Goal: Task Accomplishment & Management: Manage account settings

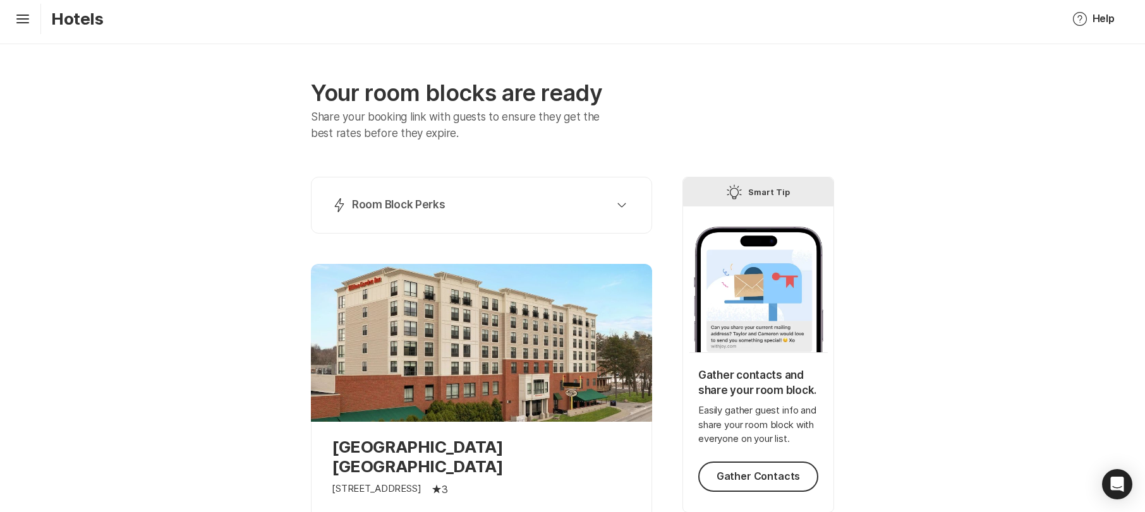
scroll to position [1, 0]
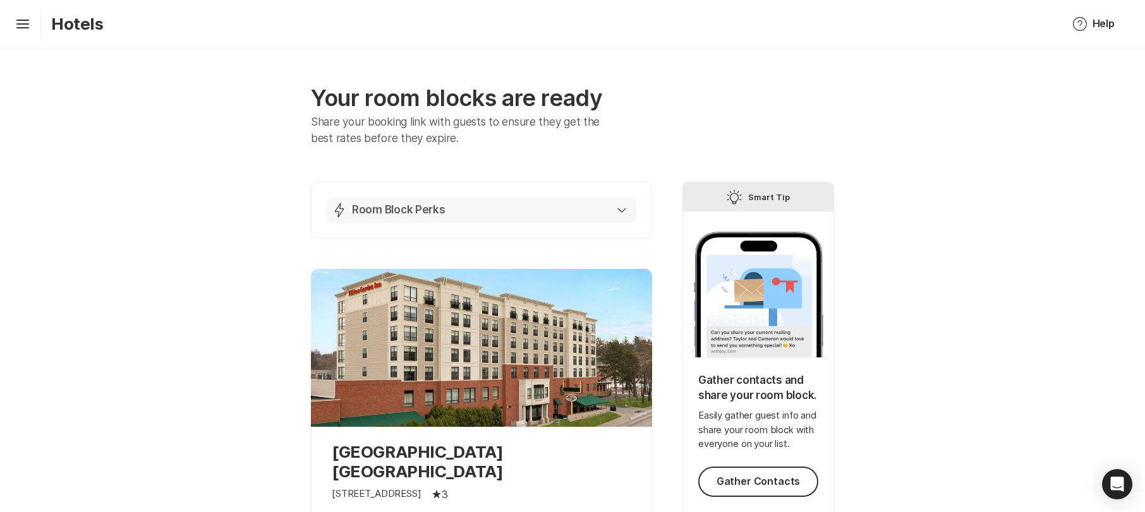
click at [621, 211] on icon "button" at bounding box center [622, 210] width 8 height 4
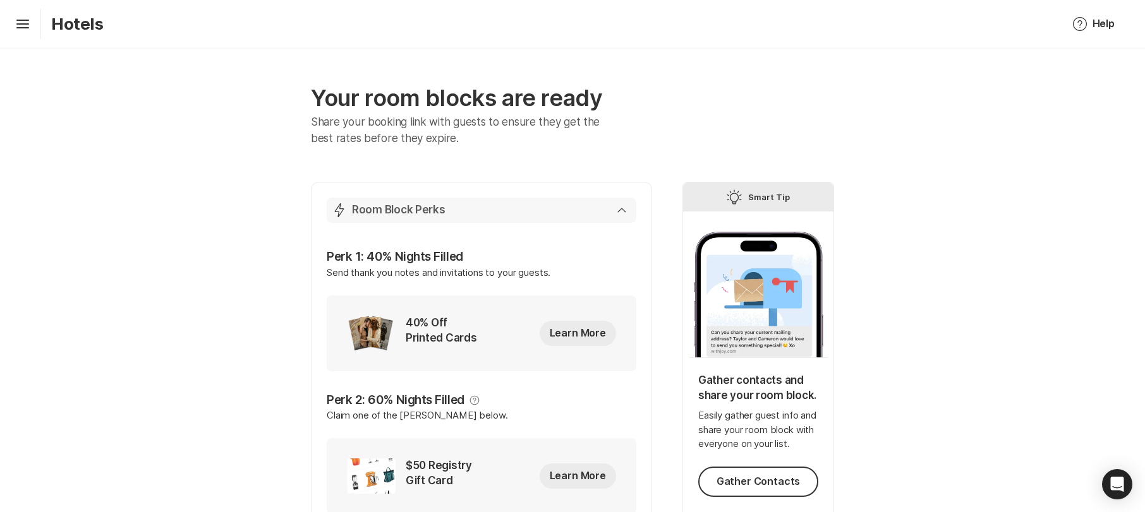
click at [622, 210] on icon "button" at bounding box center [621, 210] width 9 height 5
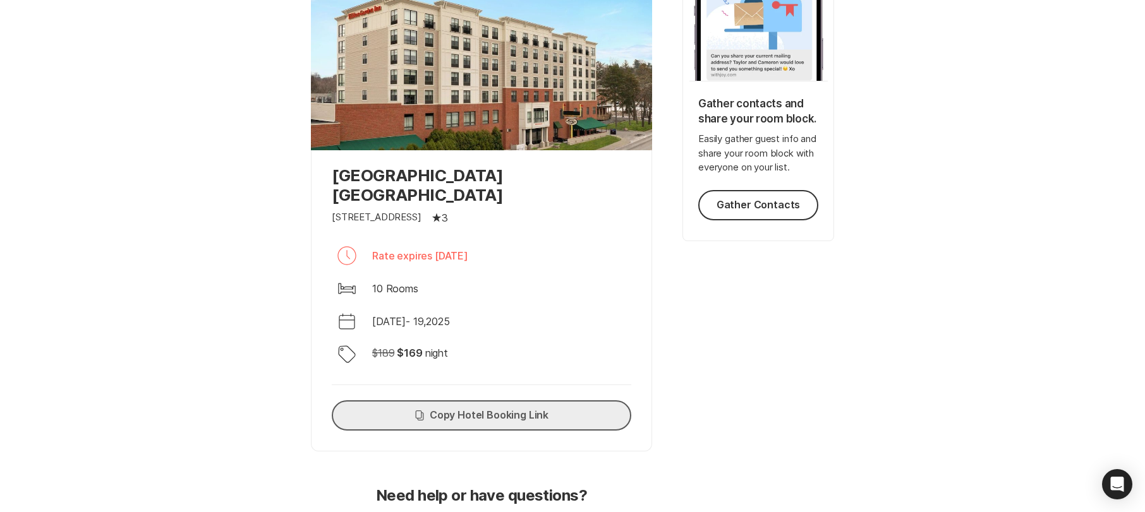
scroll to position [286, 0]
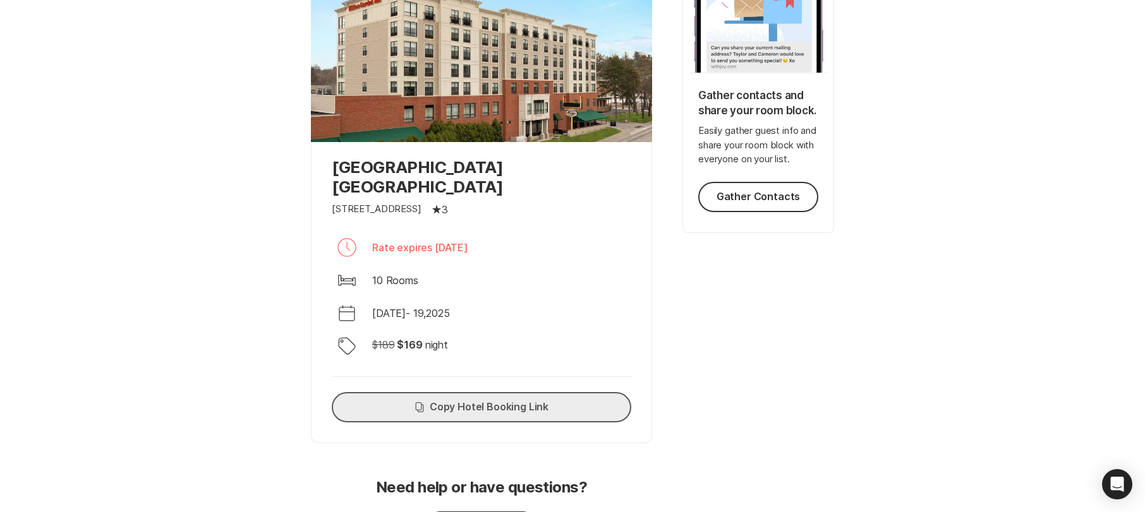
click at [500, 392] on button "Copy Copy Hotel Booking Link" at bounding box center [481, 407] width 299 height 30
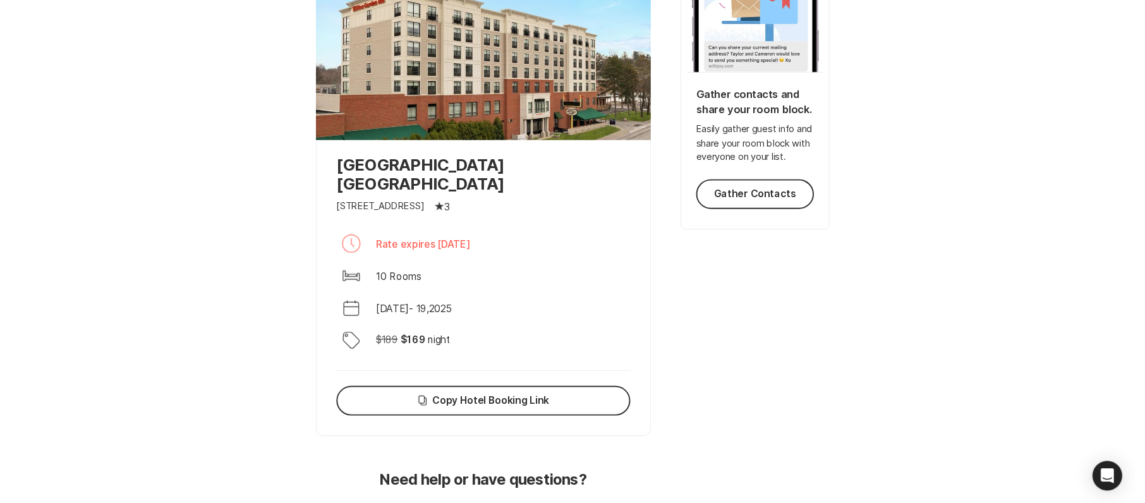
scroll to position [0, 0]
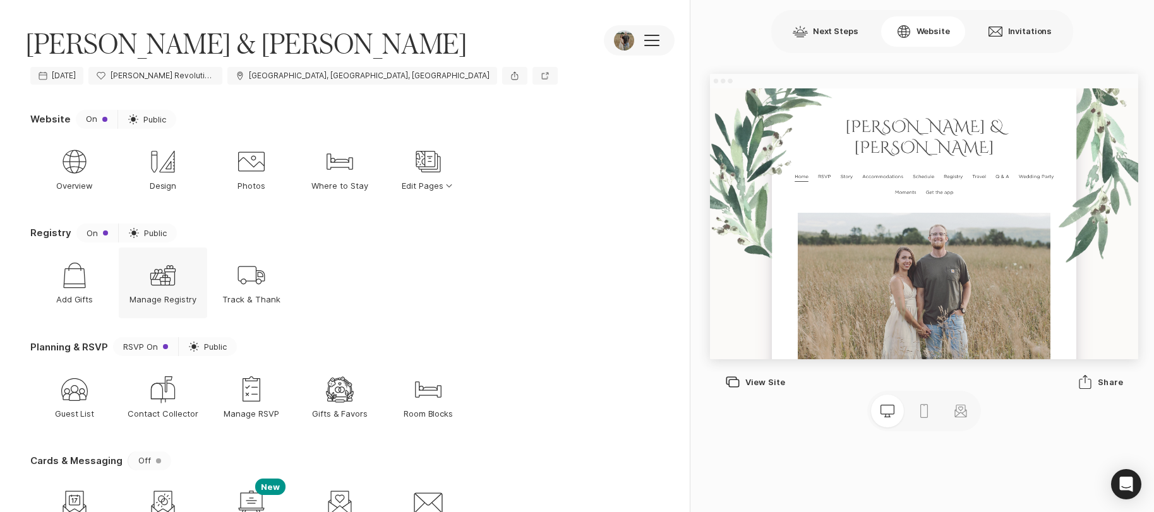
click at [161, 280] on icon "Gift" at bounding box center [163, 275] width 30 height 30
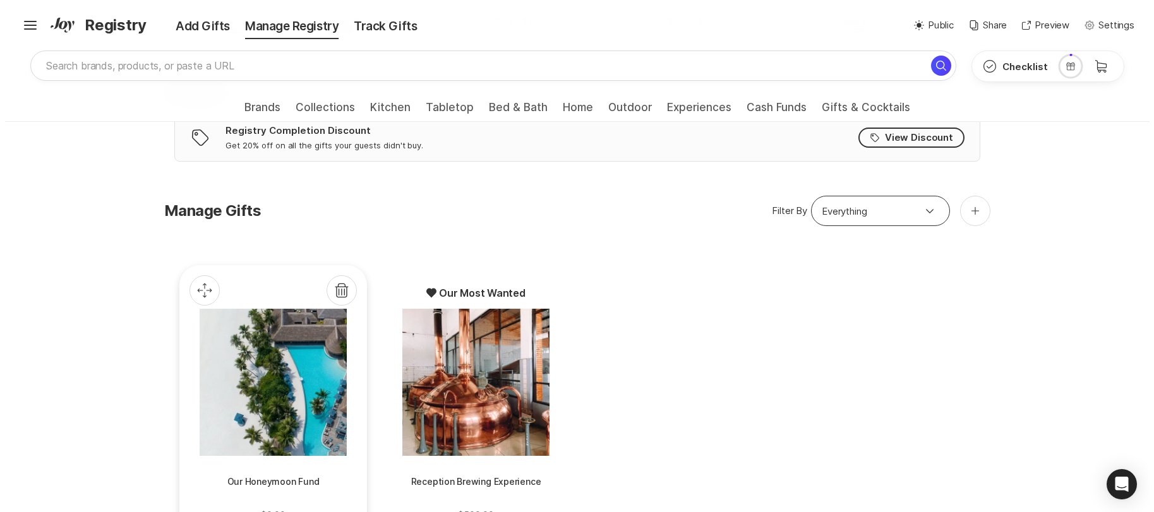
scroll to position [532, 0]
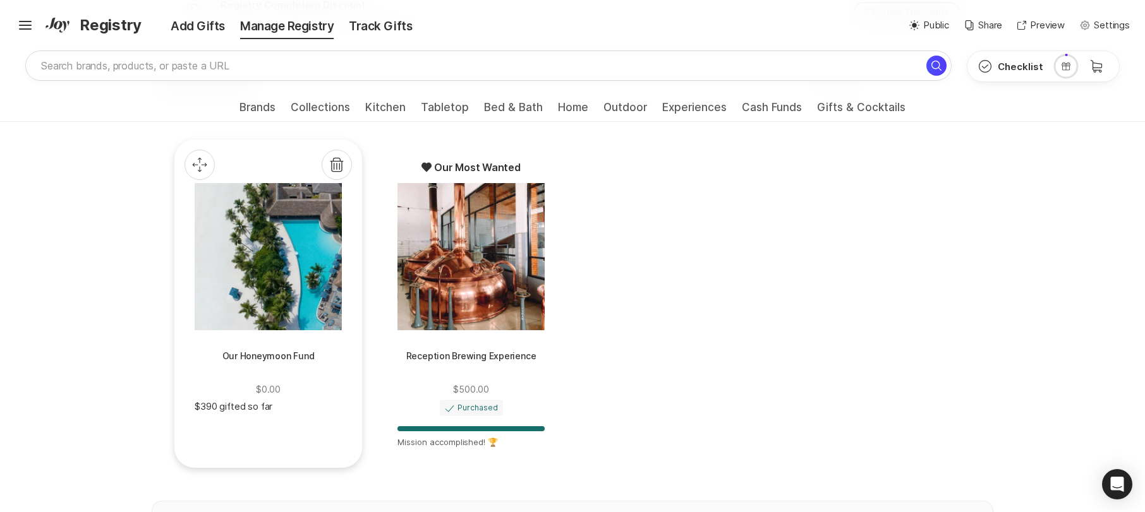
click at [282, 404] on p "$390 gifted so far" at bounding box center [268, 407] width 147 height 15
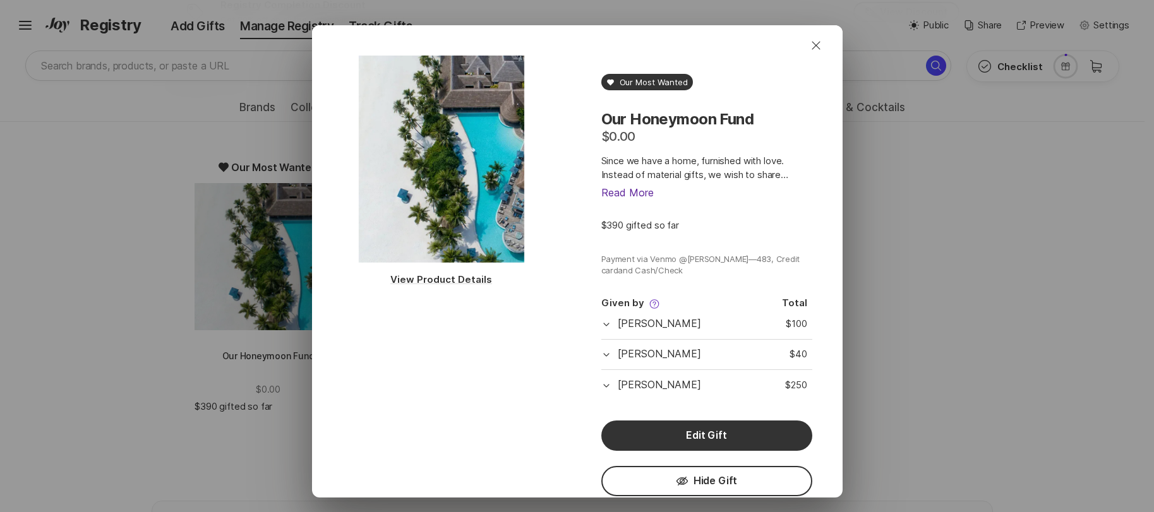
scroll to position [30, 0]
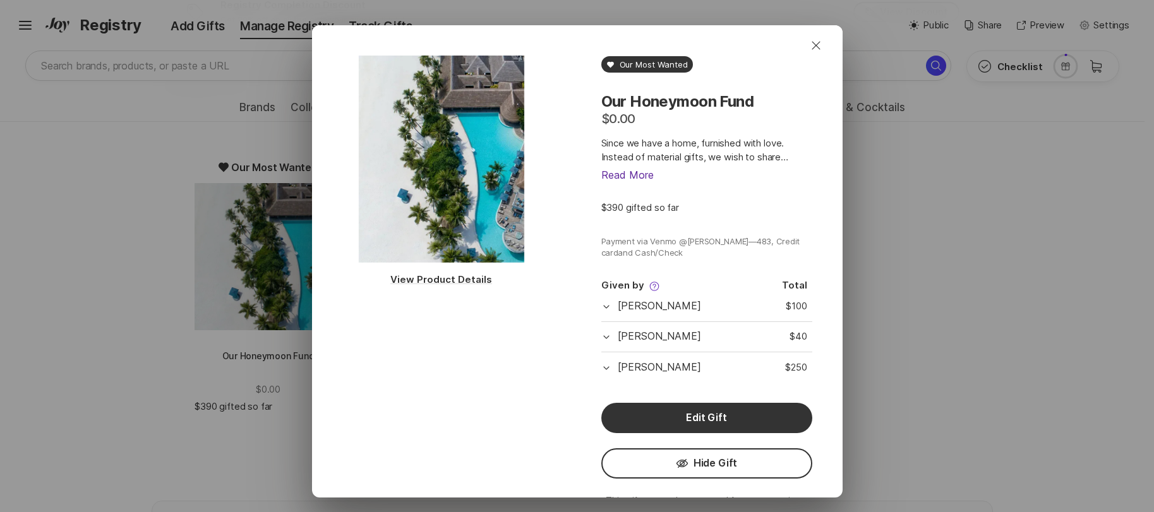
click at [601, 369] on icon at bounding box center [606, 368] width 10 height 10
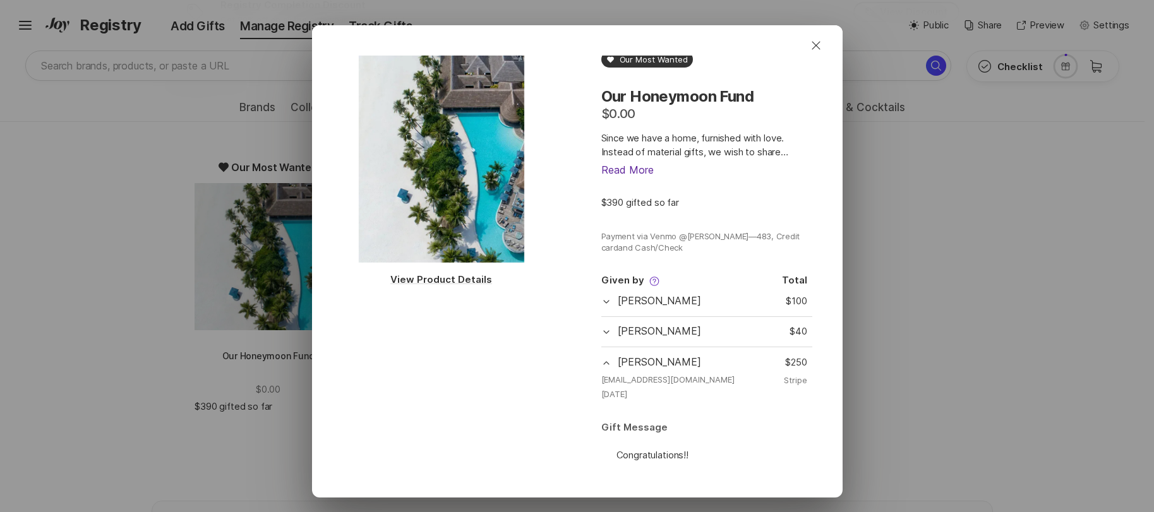
scroll to position [45, 0]
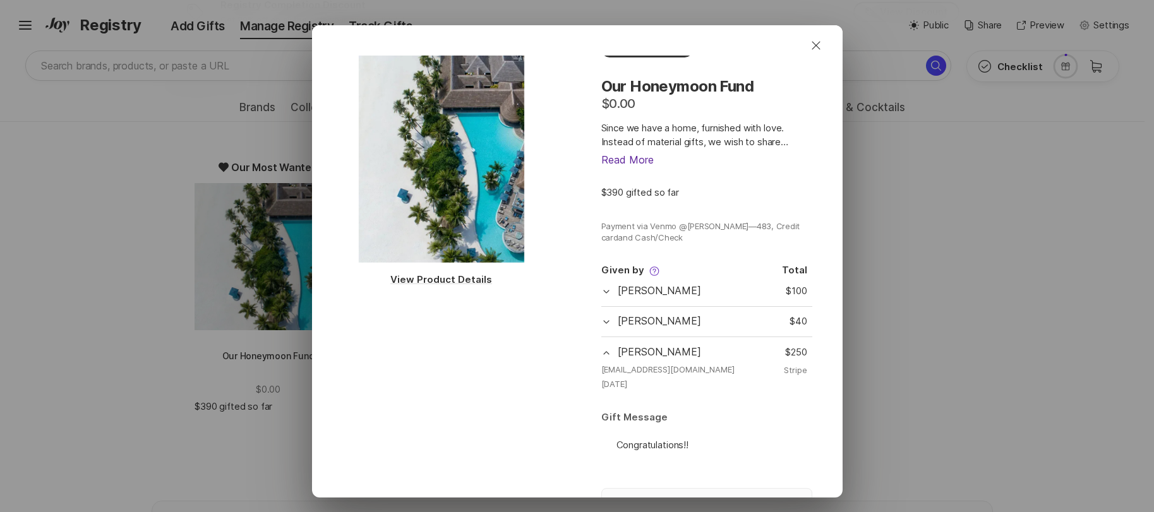
click at [602, 354] on icon at bounding box center [606, 353] width 10 height 10
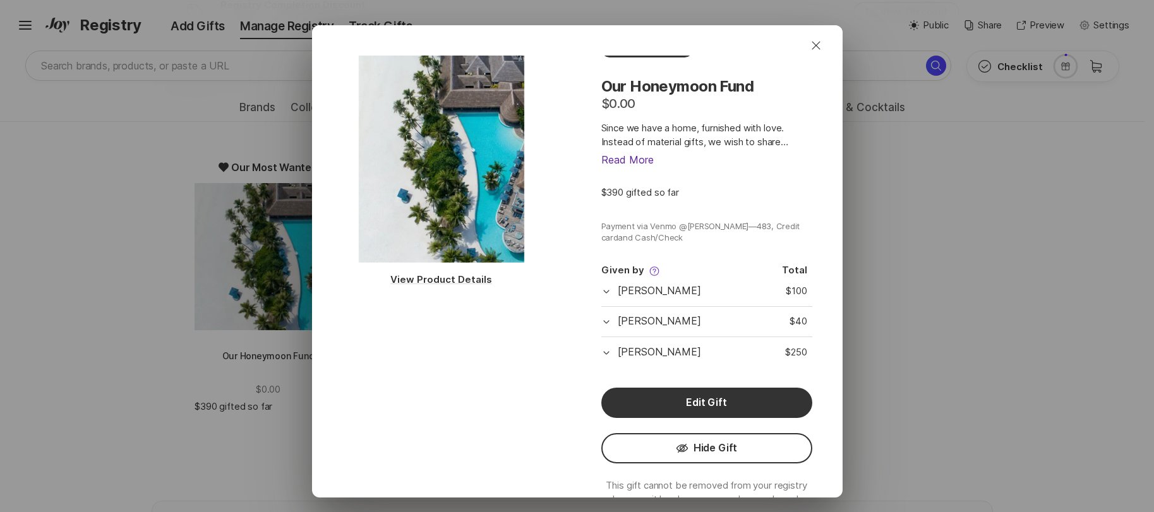
click at [601, 351] on icon at bounding box center [606, 353] width 10 height 10
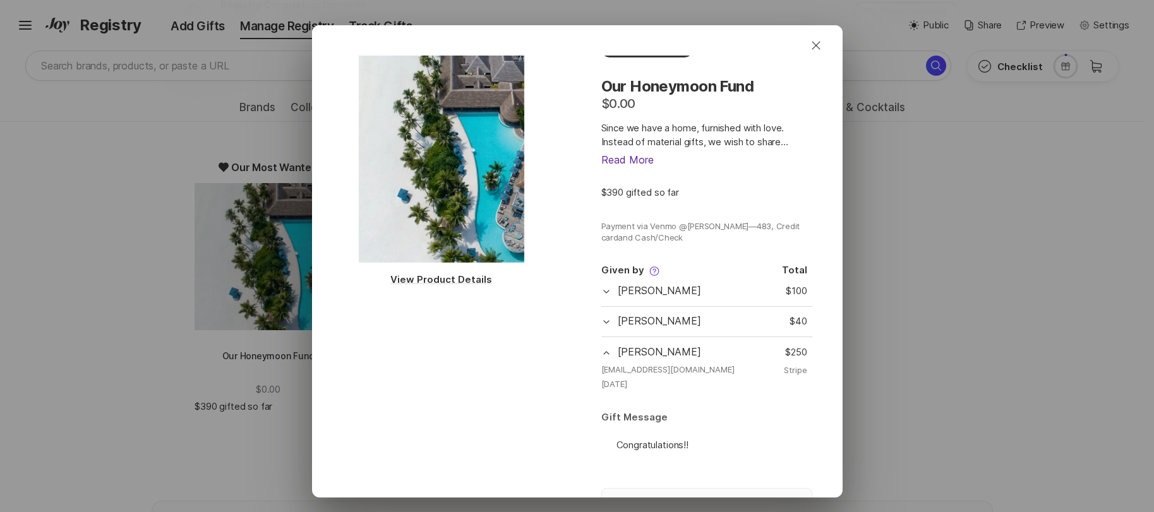
click at [601, 351] on icon at bounding box center [606, 353] width 10 height 10
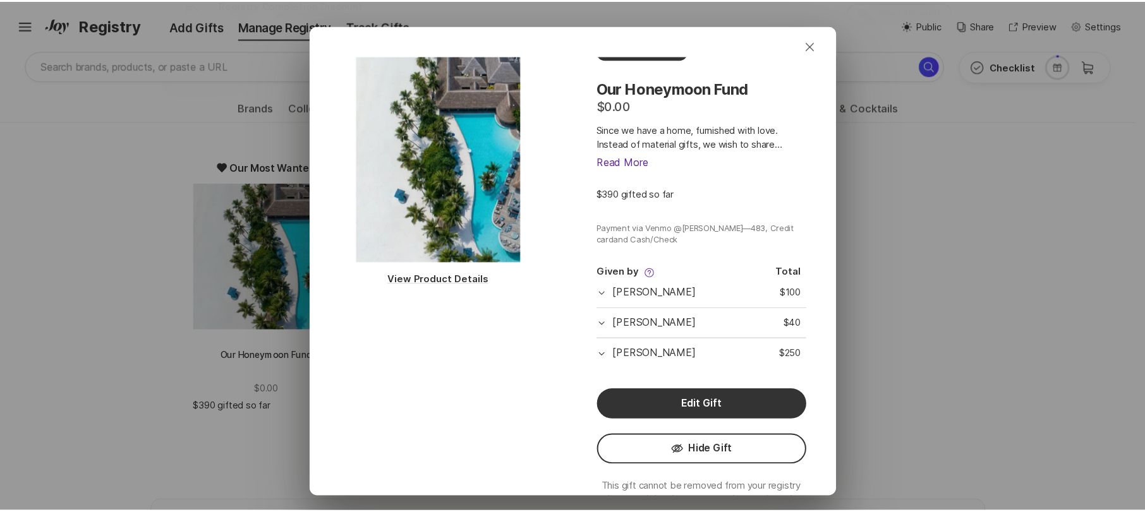
scroll to position [42, 0]
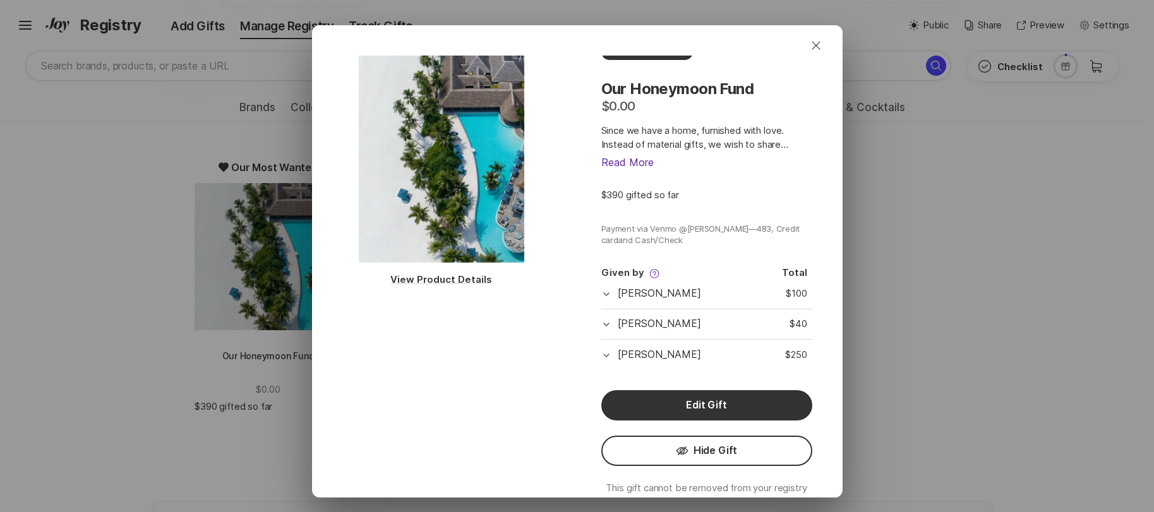
click at [813, 45] on icon "Close" at bounding box center [816, 45] width 15 height 15
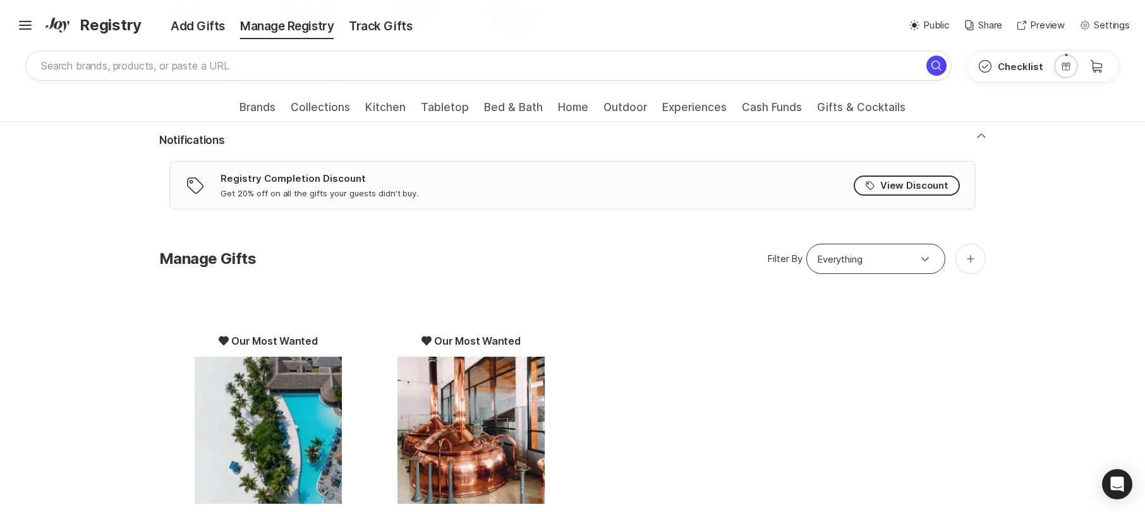
scroll to position [133, 0]
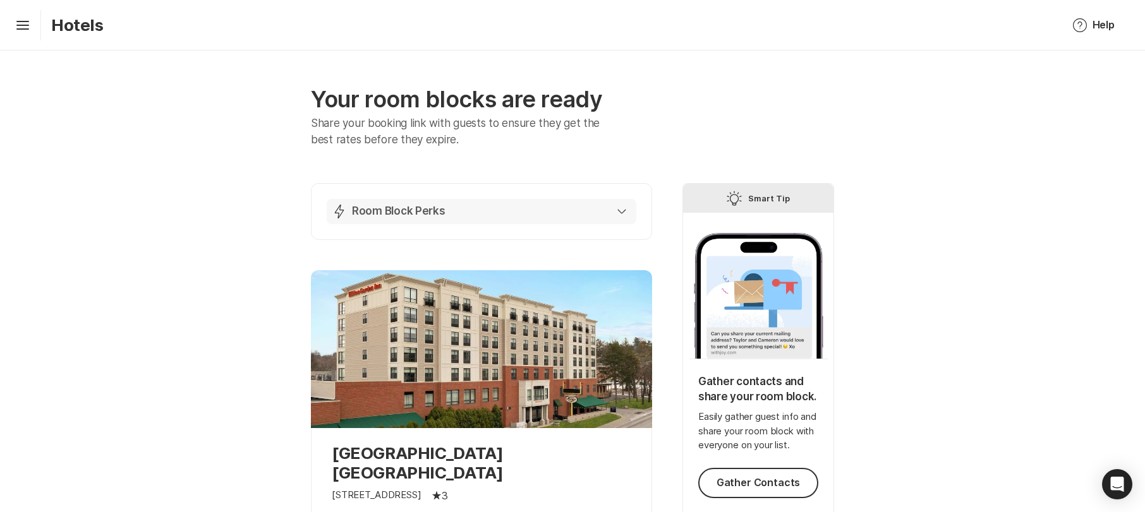
click at [624, 208] on div "Lightning Bolt Room Block Perks" at bounding box center [479, 211] width 294 height 15
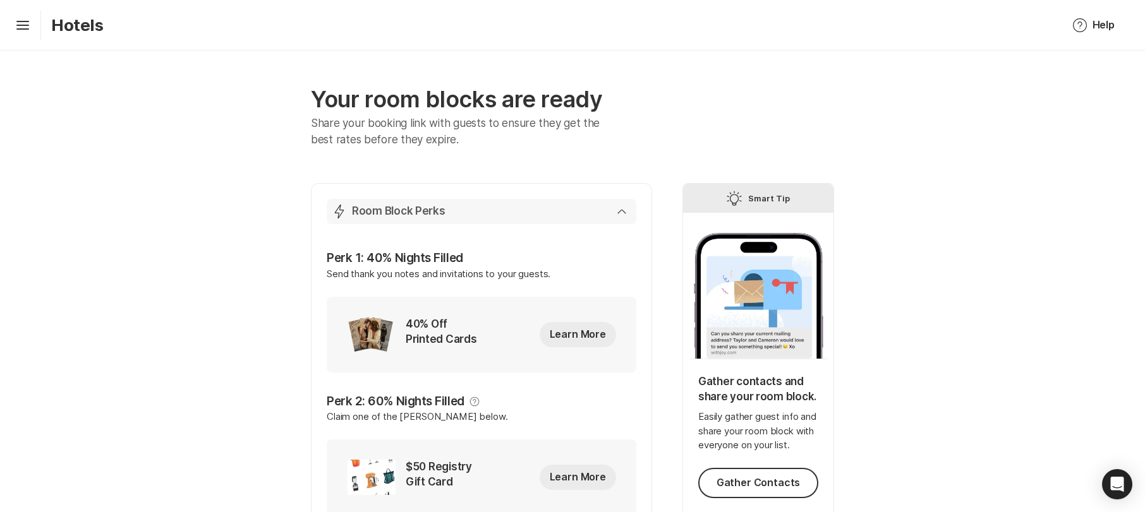
click at [622, 210] on icon "button" at bounding box center [622, 212] width 8 height 4
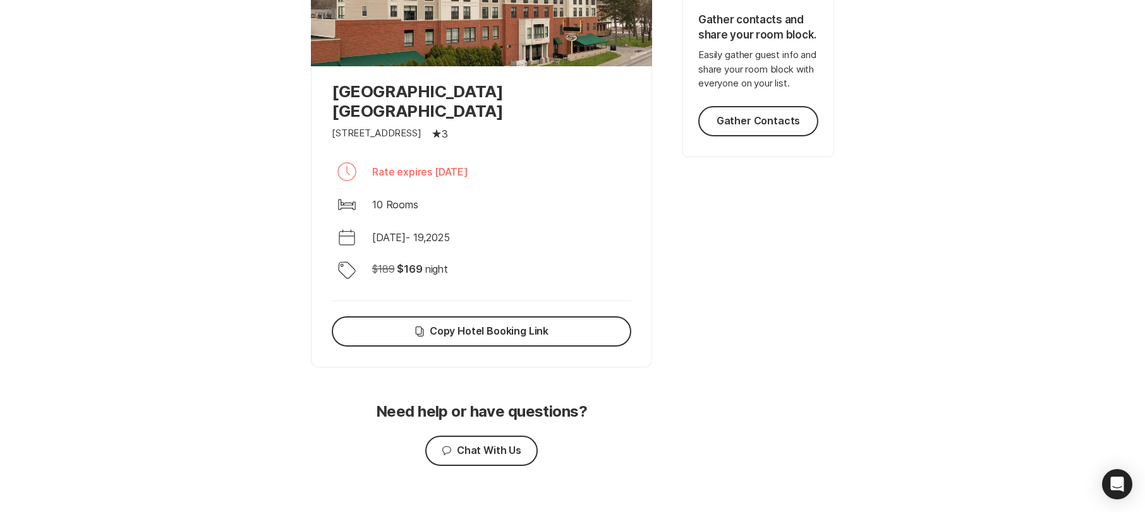
scroll to position [95, 0]
